Goal: Information Seeking & Learning: Learn about a topic

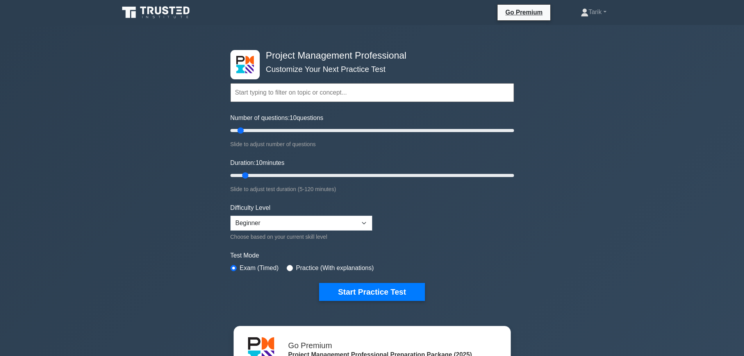
click at [545, 282] on div "Project Management Professional Customize Your Next Practice Test Topics Scope …" at bounding box center [372, 277] width 744 height 504
click at [390, 288] on button "Start Practice Test" at bounding box center [372, 292] width 106 height 18
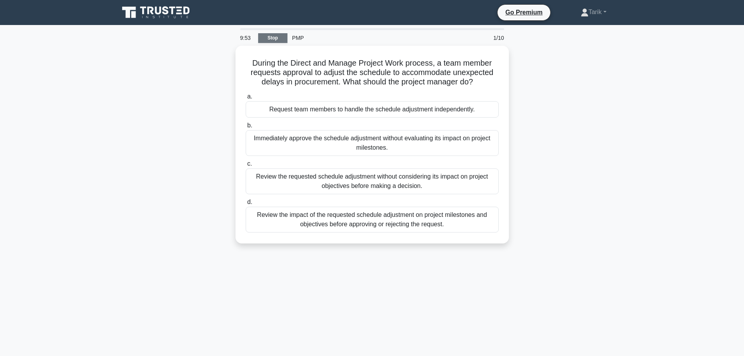
click at [284, 39] on link "Stop" at bounding box center [272, 38] width 29 height 10
click at [270, 35] on link "Stop" at bounding box center [272, 38] width 29 height 10
click at [297, 40] on div "PMP" at bounding box center [341, 38] width 107 height 16
click at [268, 38] on link "Stop" at bounding box center [272, 38] width 29 height 10
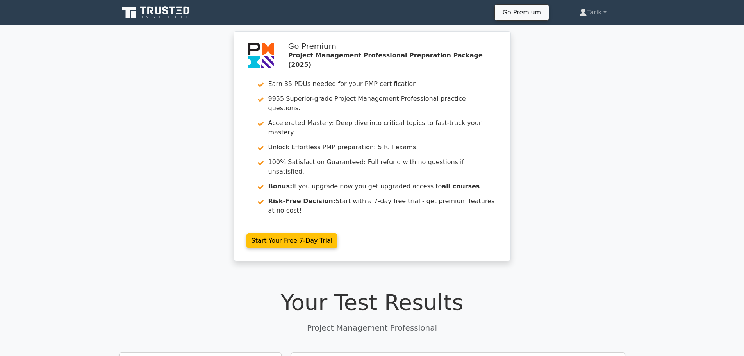
click at [541, 289] on h1 "Your Test Results" at bounding box center [372, 302] width 506 height 26
click at [583, 289] on div "Your Test Results Project Management Professional" at bounding box center [372, 311] width 506 height 44
